Goal: Transaction & Acquisition: Purchase product/service

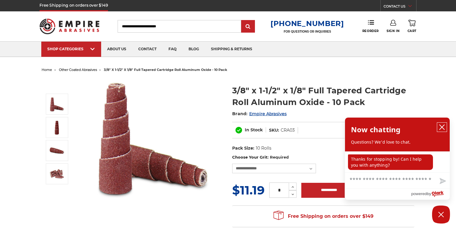
click at [440, 127] on icon "close chatbox" at bounding box center [442, 127] width 6 height 6
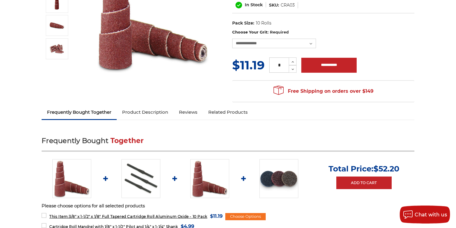
scroll to position [127, 0]
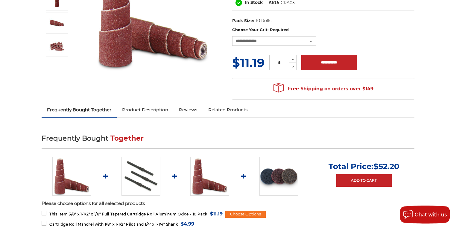
click at [147, 111] on link "Product Description" at bounding box center [145, 109] width 57 height 13
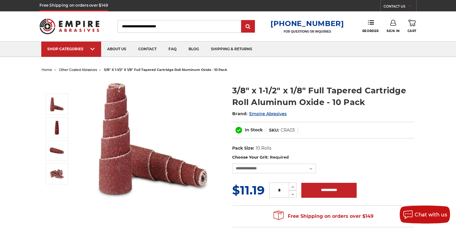
scroll to position [25, 0]
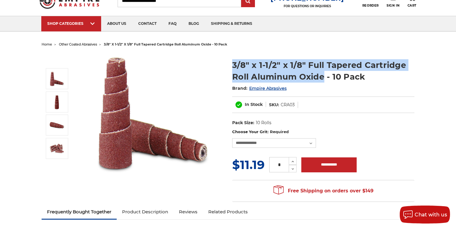
drag, startPoint x: 231, startPoint y: 62, endPoint x: 324, endPoint y: 75, distance: 93.5
click at [324, 75] on section "3/8" x 1-1/2" x 1/8" Full Tapered Cartridge Roll Aluminum Oxide - 10 Pack Brand…" at bounding box center [323, 91] width 190 height 76
copy h1 "3/8" x 1-1/2" x 1/8" Full Tapered Cartridge Roll Aluminum Oxide"
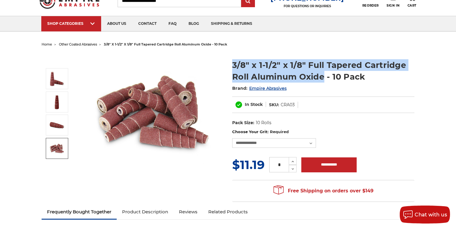
click at [61, 148] on img at bounding box center [56, 148] width 15 height 15
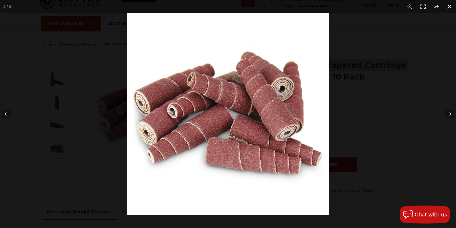
click at [447, 5] on button at bounding box center [449, 6] width 13 height 13
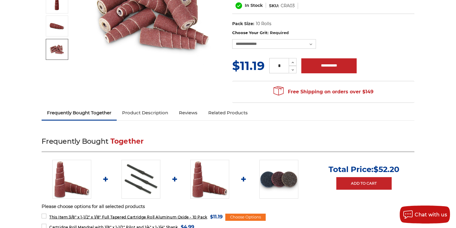
scroll to position [127, 0]
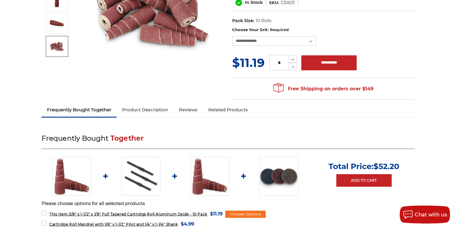
click at [149, 109] on link "Product Description" at bounding box center [145, 109] width 57 height 13
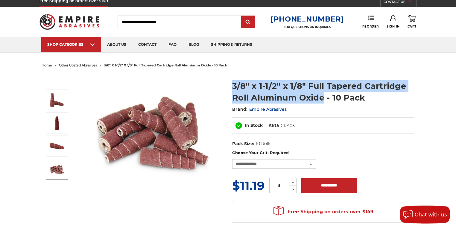
scroll to position [0, 0]
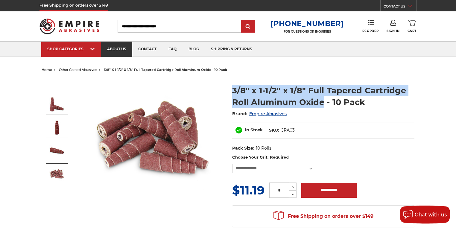
click at [121, 50] on link "about us" at bounding box center [116, 49] width 31 height 15
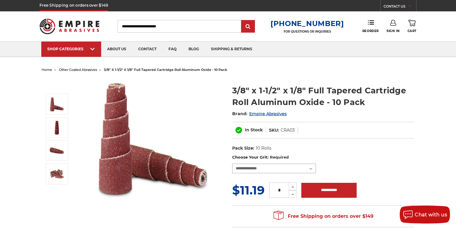
click at [311, 168] on select "**********" at bounding box center [274, 169] width 84 height 10
select select "****"
click at [232, 164] on select "**********" at bounding box center [274, 169] width 84 height 10
